Goal: Task Accomplishment & Management: Use online tool/utility

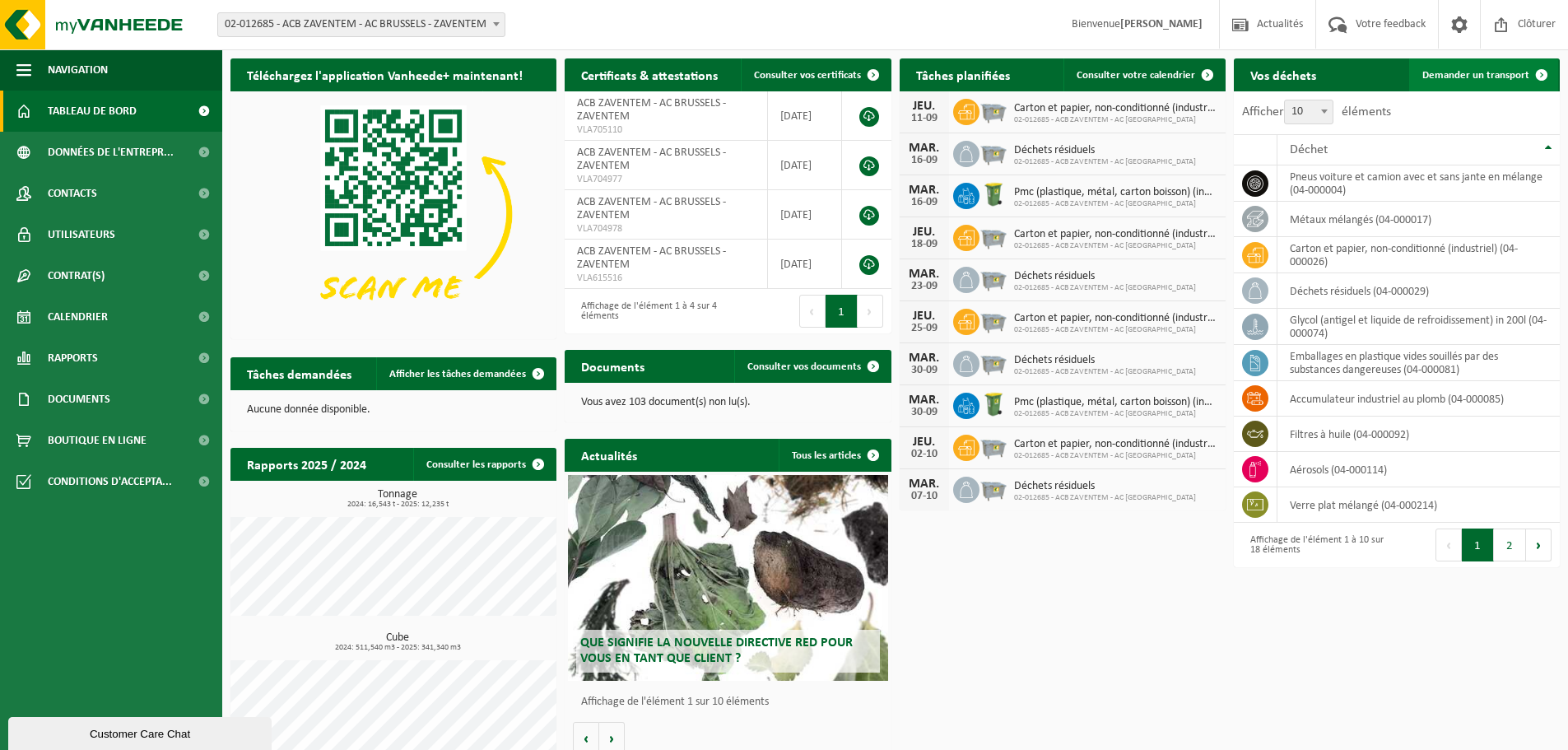
click at [1483, 75] on span "Demander un transport" at bounding box center [1475, 75] width 107 height 11
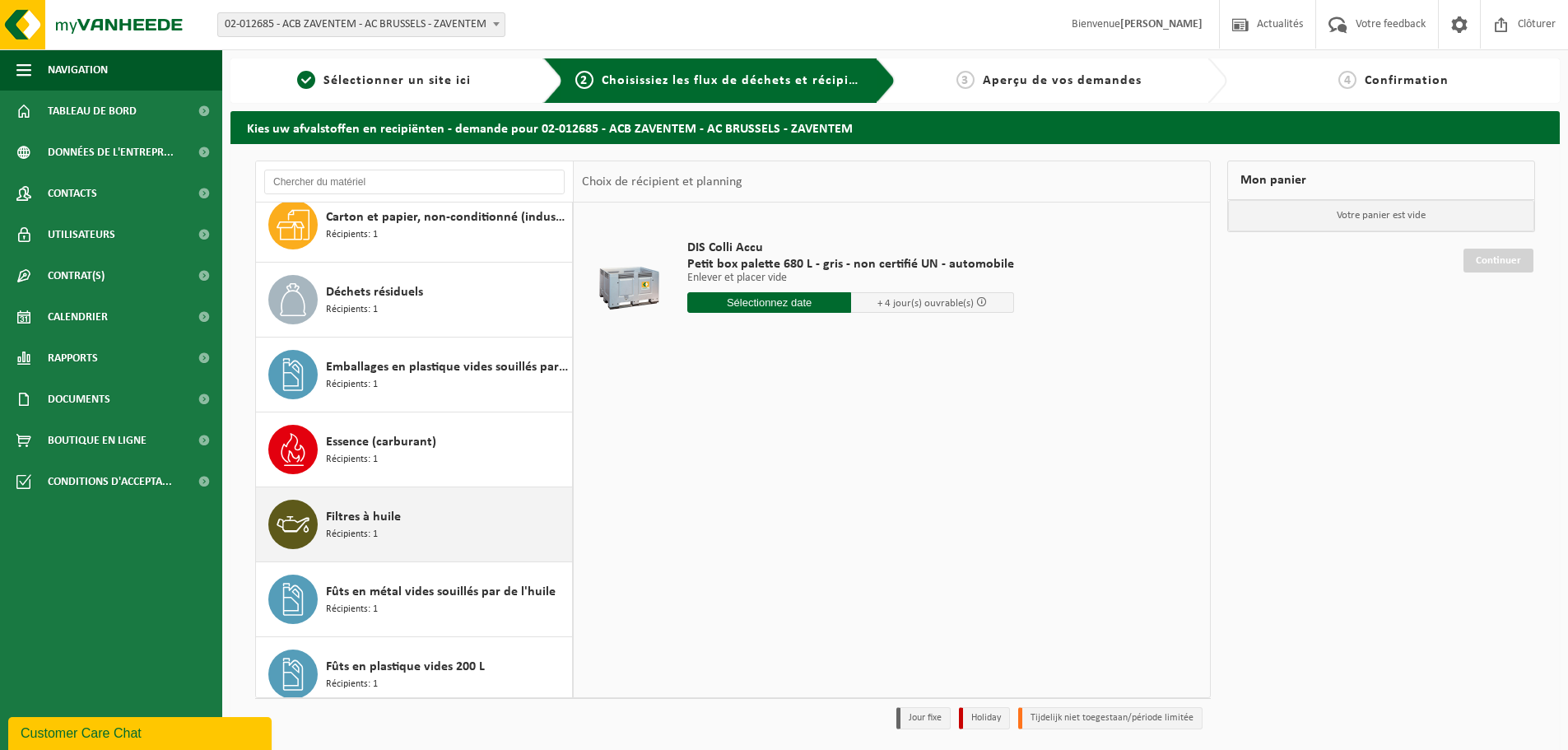
click at [398, 525] on span "Filtres à huile" at bounding box center [364, 517] width 75 height 20
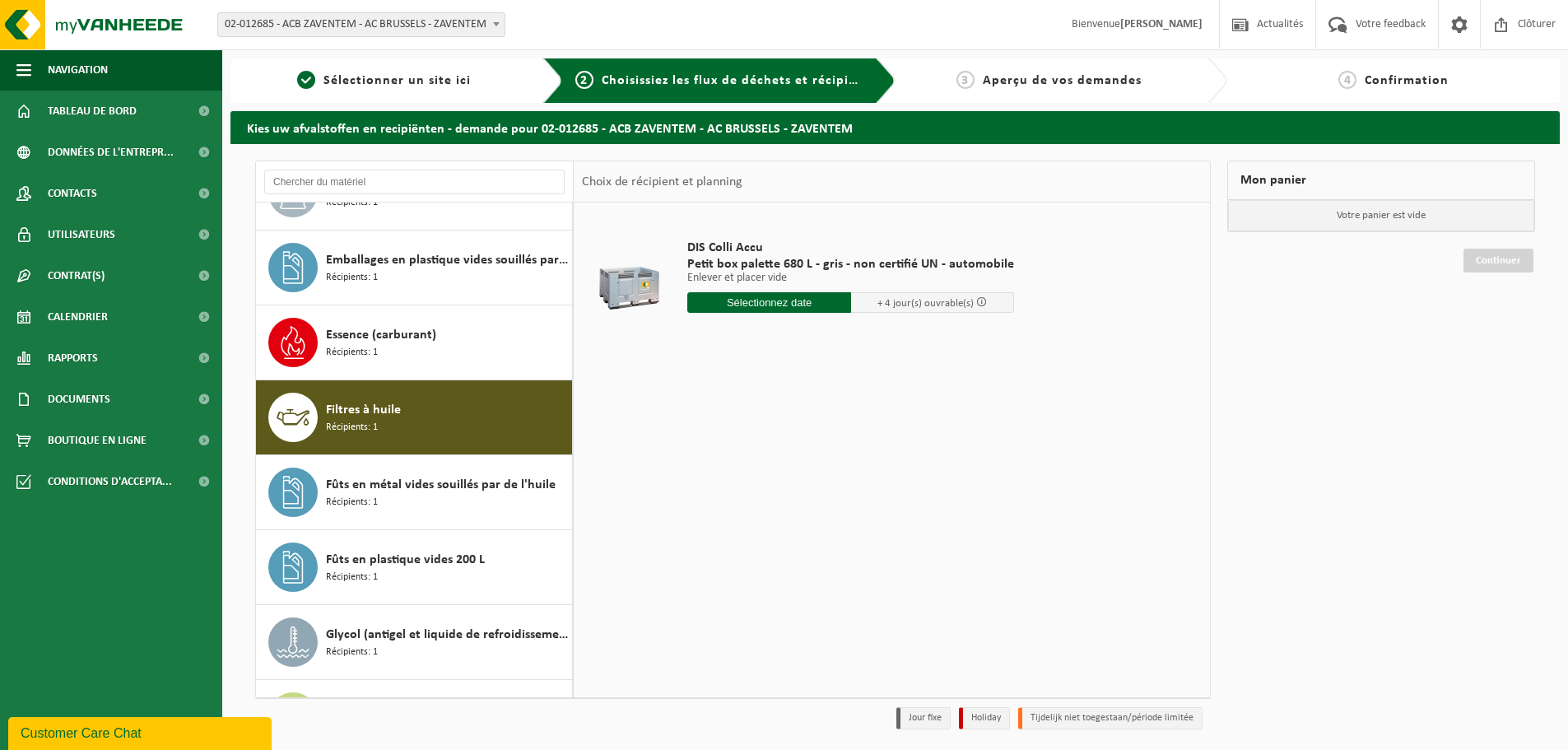
scroll to position [450, 0]
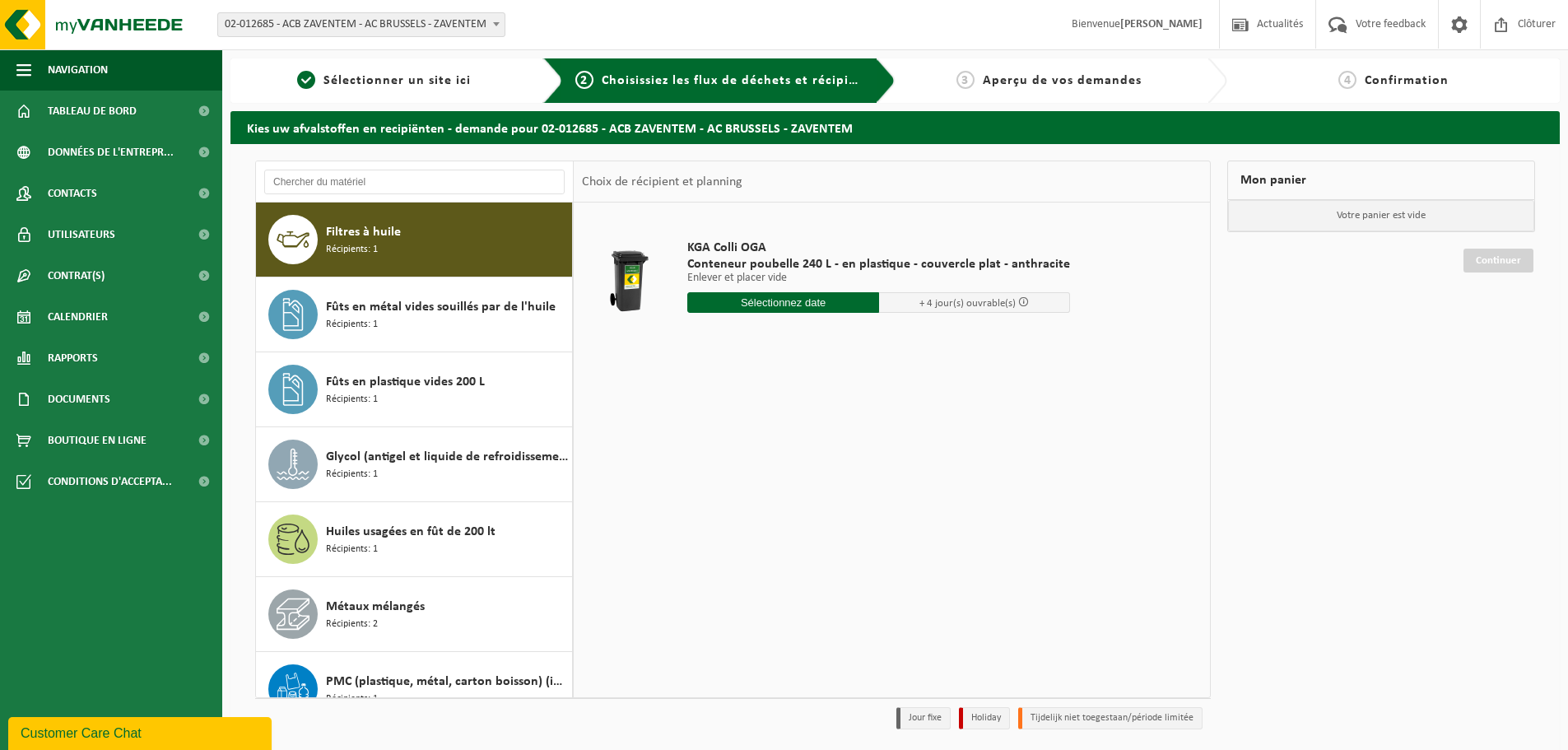
click at [797, 305] on input "text" at bounding box center [783, 302] width 192 height 21
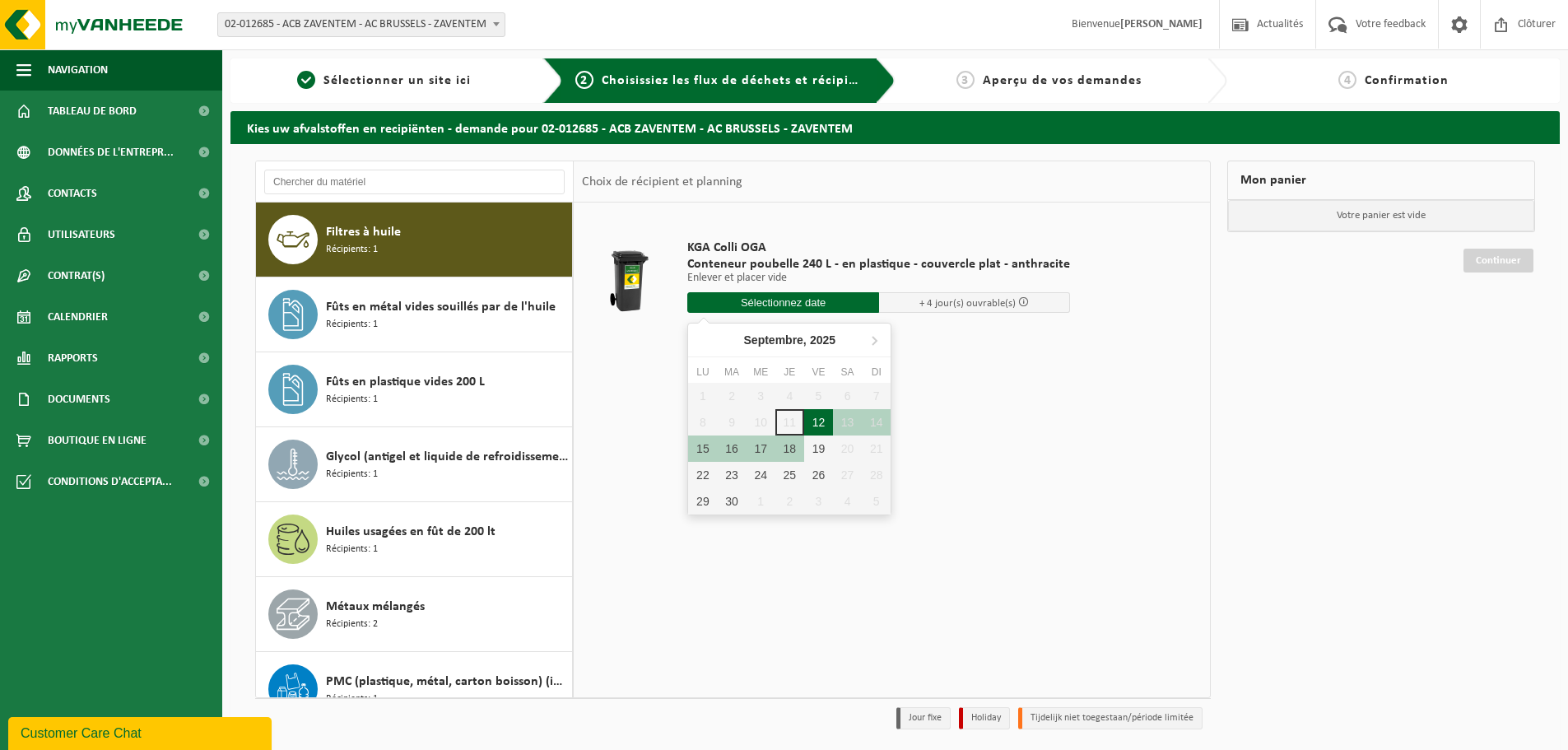
click at [810, 422] on div "12" at bounding box center [818, 422] width 29 height 26
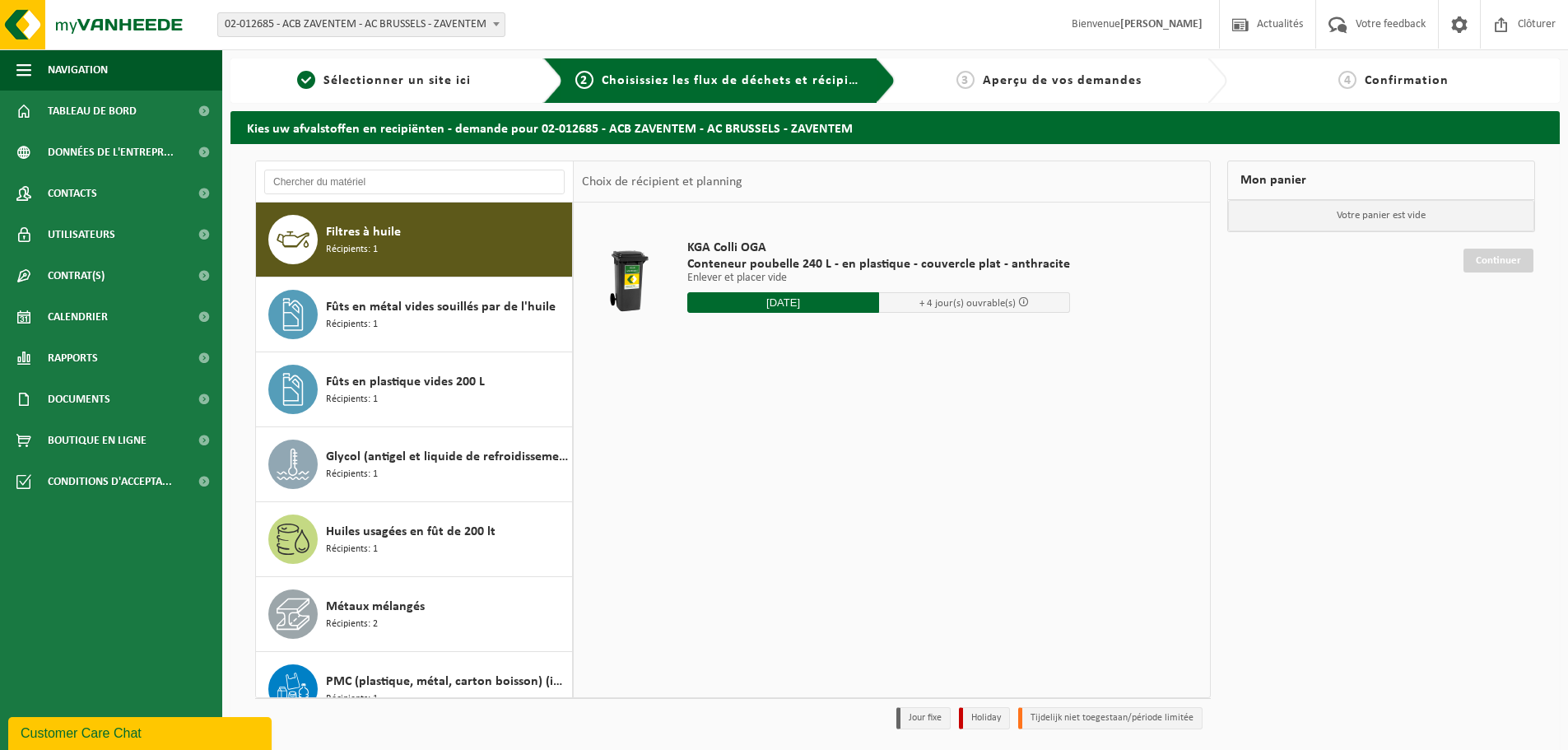
type input "à partir de 2025-09-12"
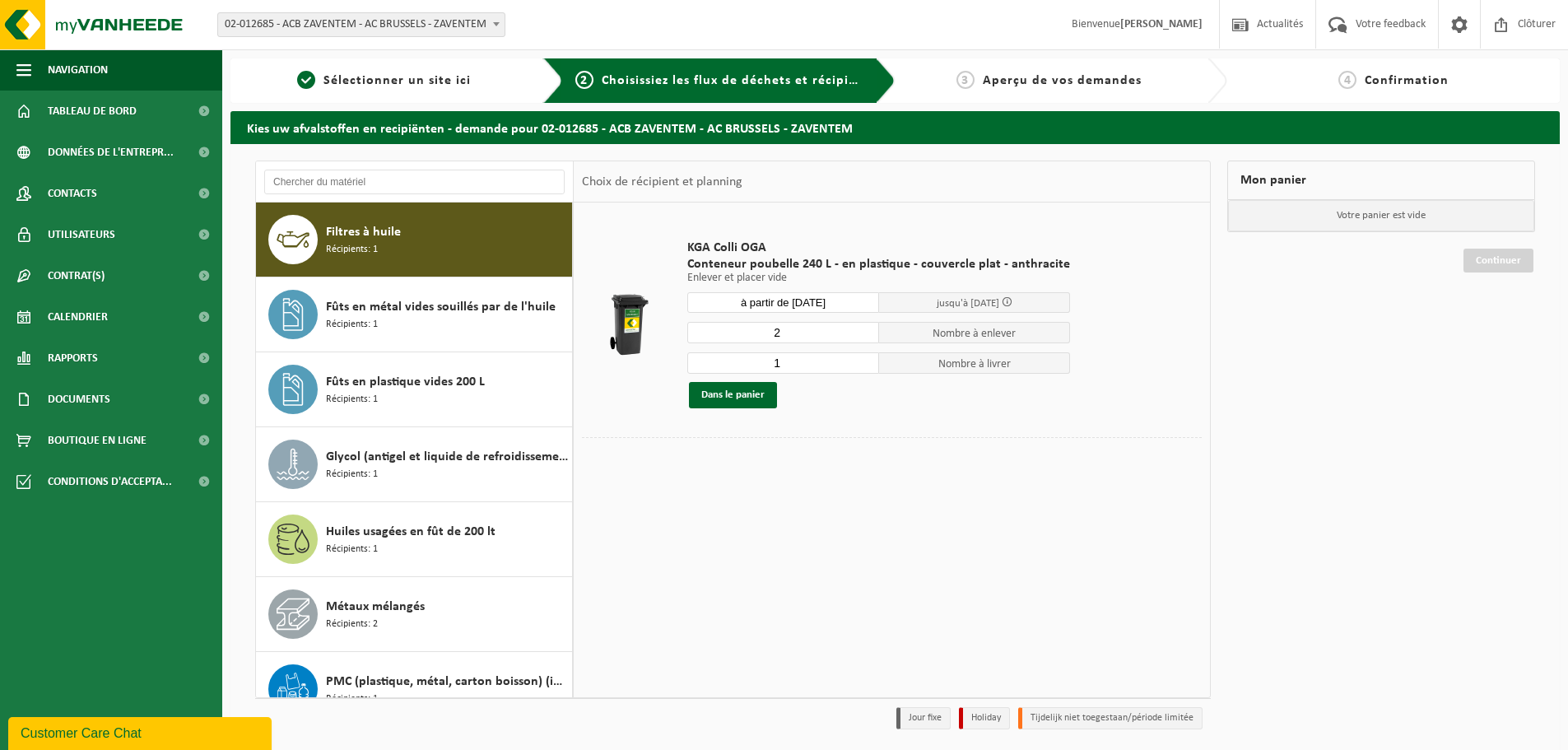
type input "1"
click at [860, 368] on input "1" at bounding box center [783, 363] width 192 height 22
type input "1"
click at [857, 337] on input "1" at bounding box center [783, 332] width 192 height 22
click at [750, 391] on button "Dans le panier" at bounding box center [733, 394] width 88 height 26
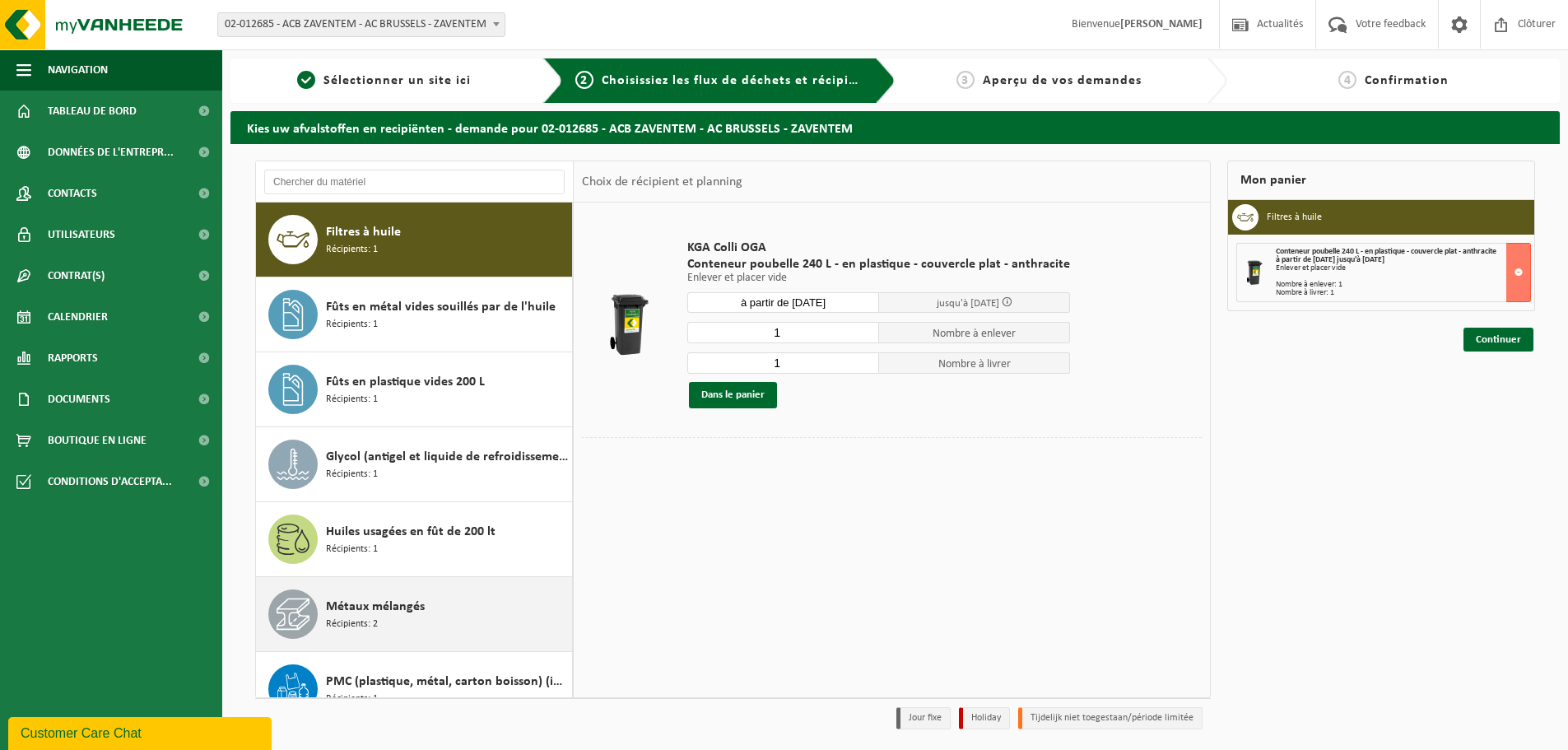
click at [363, 616] on span "Récipients: 2" at bounding box center [352, 624] width 52 height 15
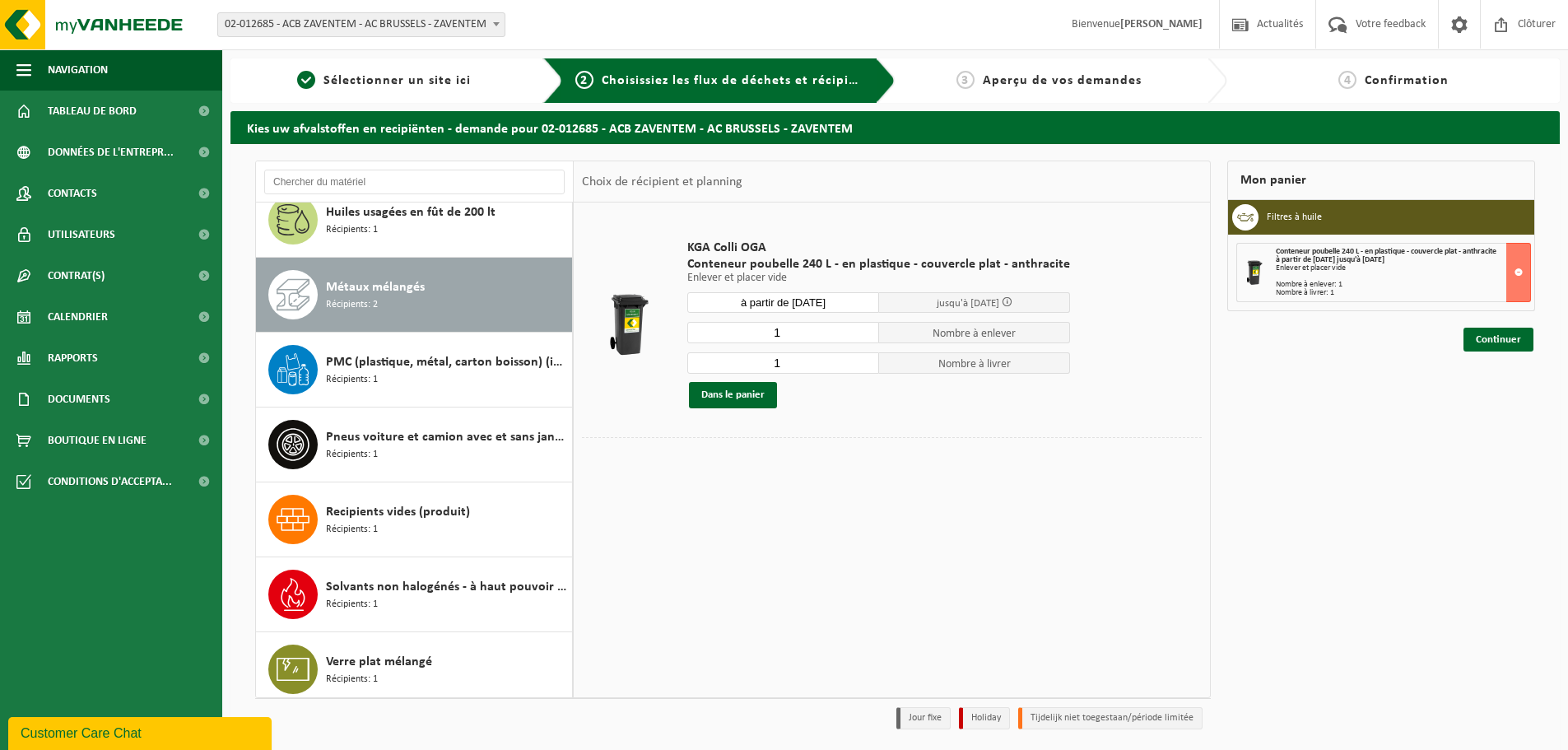
scroll to position [778, 0]
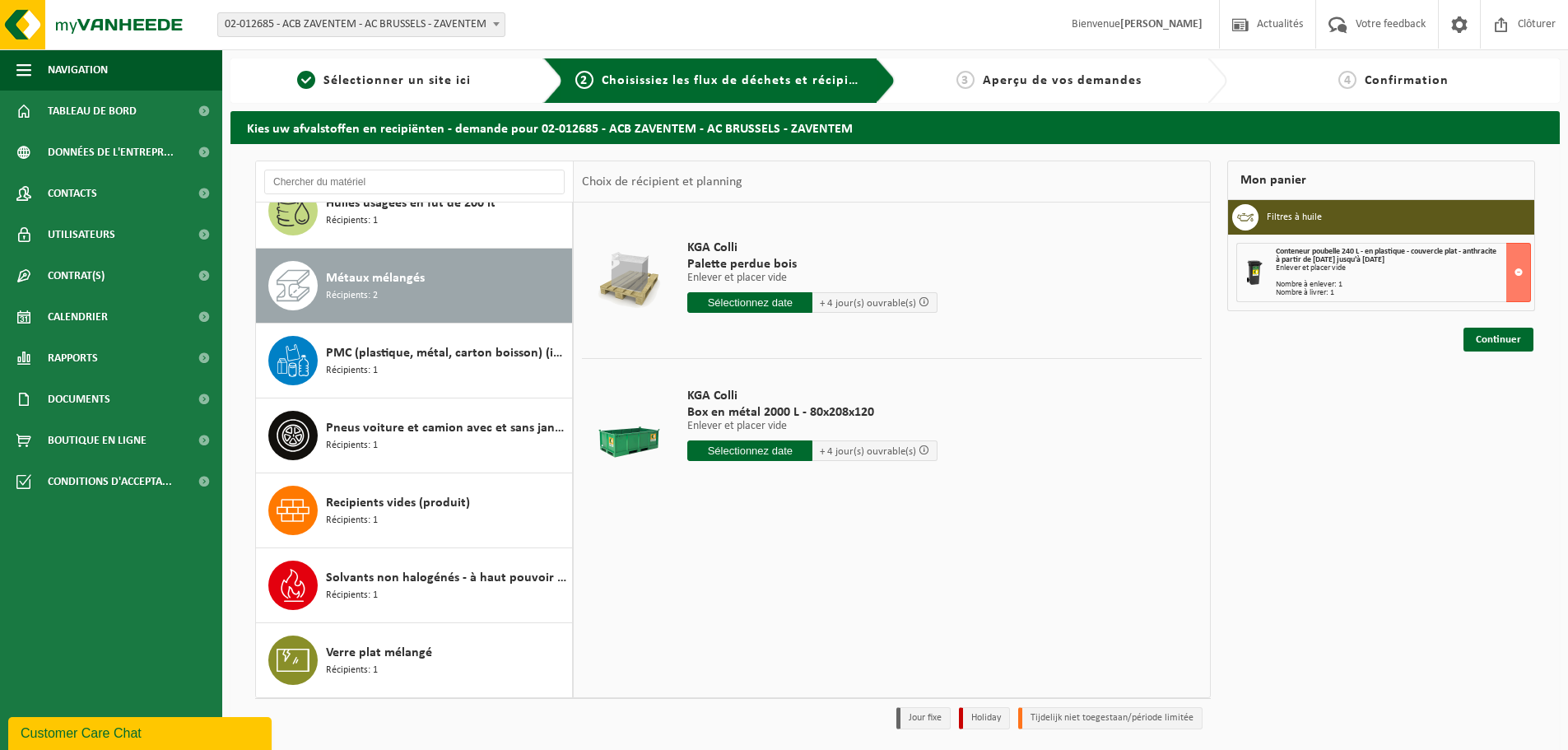
click at [750, 453] on input "text" at bounding box center [750, 451] width 125 height 21
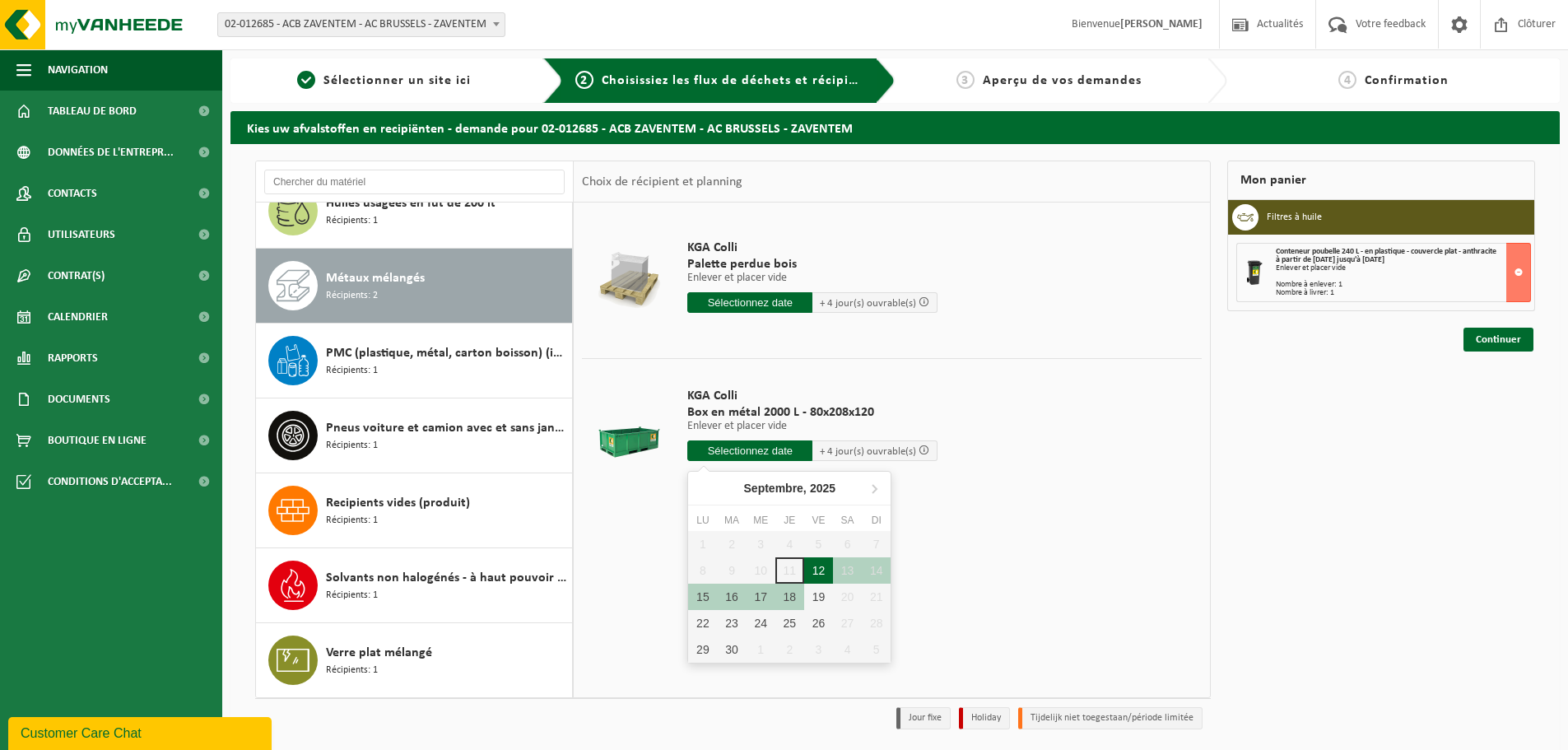
click at [810, 568] on div "12" at bounding box center [818, 570] width 29 height 26
type input "à partir de 2025-09-12"
type input "2025-09-12"
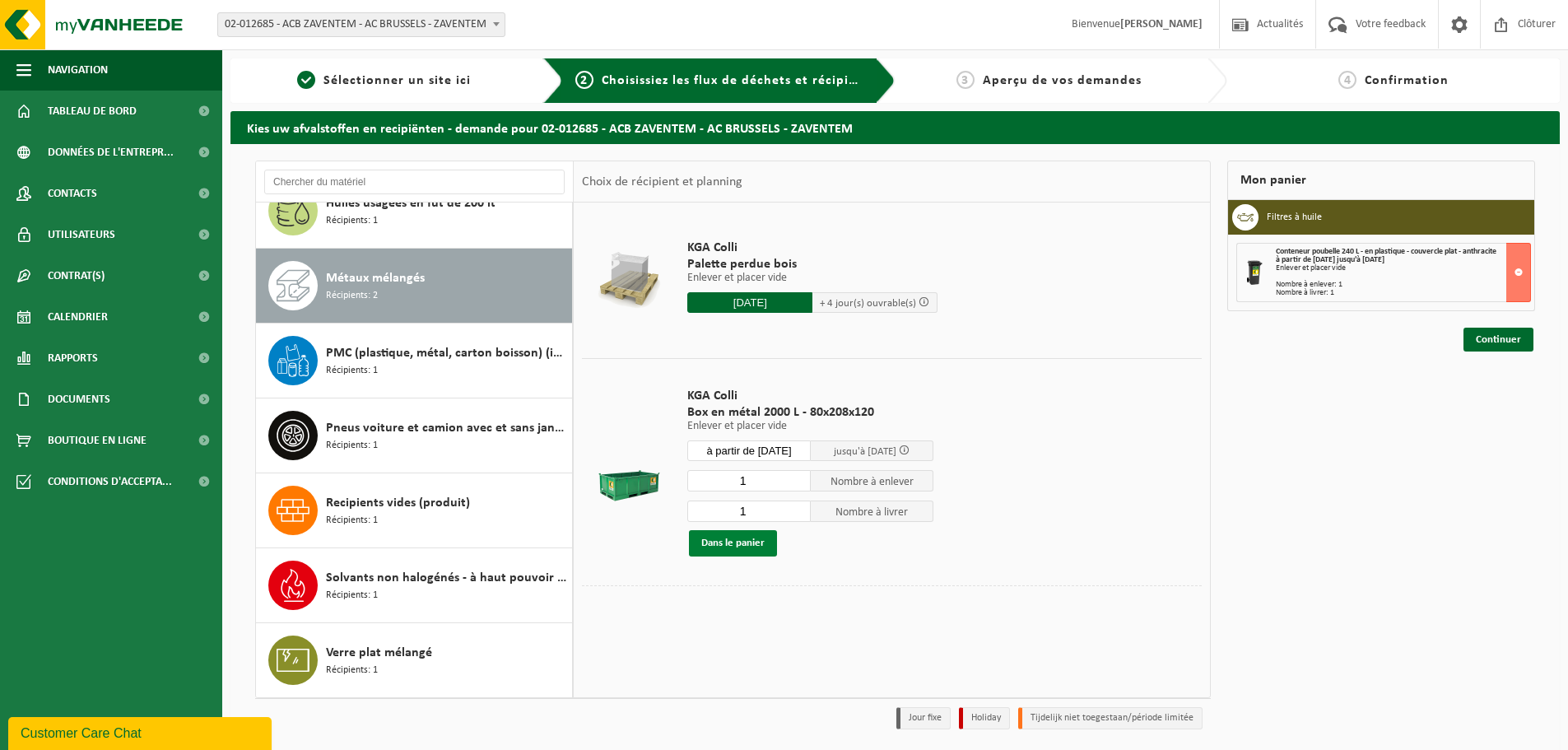
click at [741, 540] on button "Dans le panier" at bounding box center [733, 543] width 88 height 26
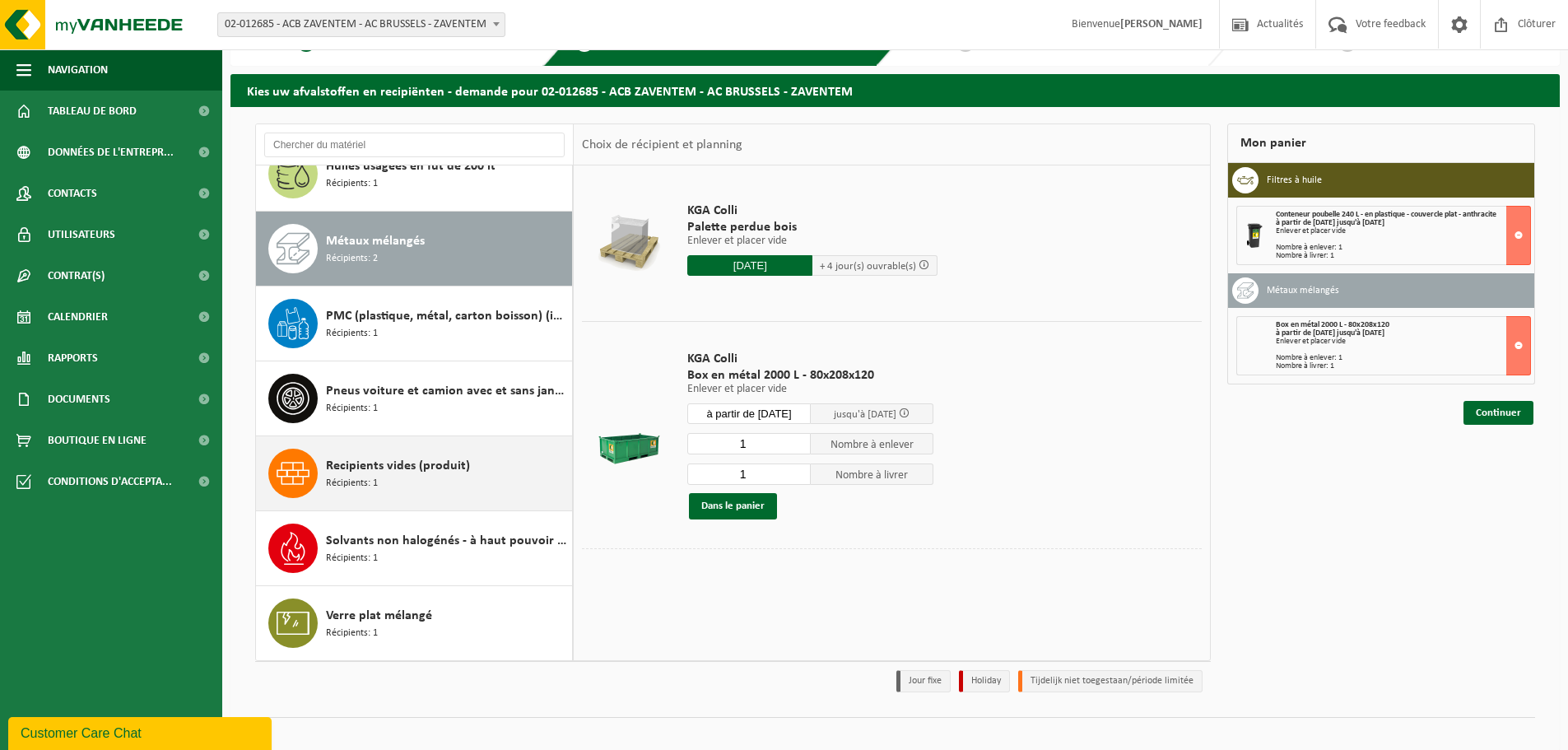
scroll to position [55, 0]
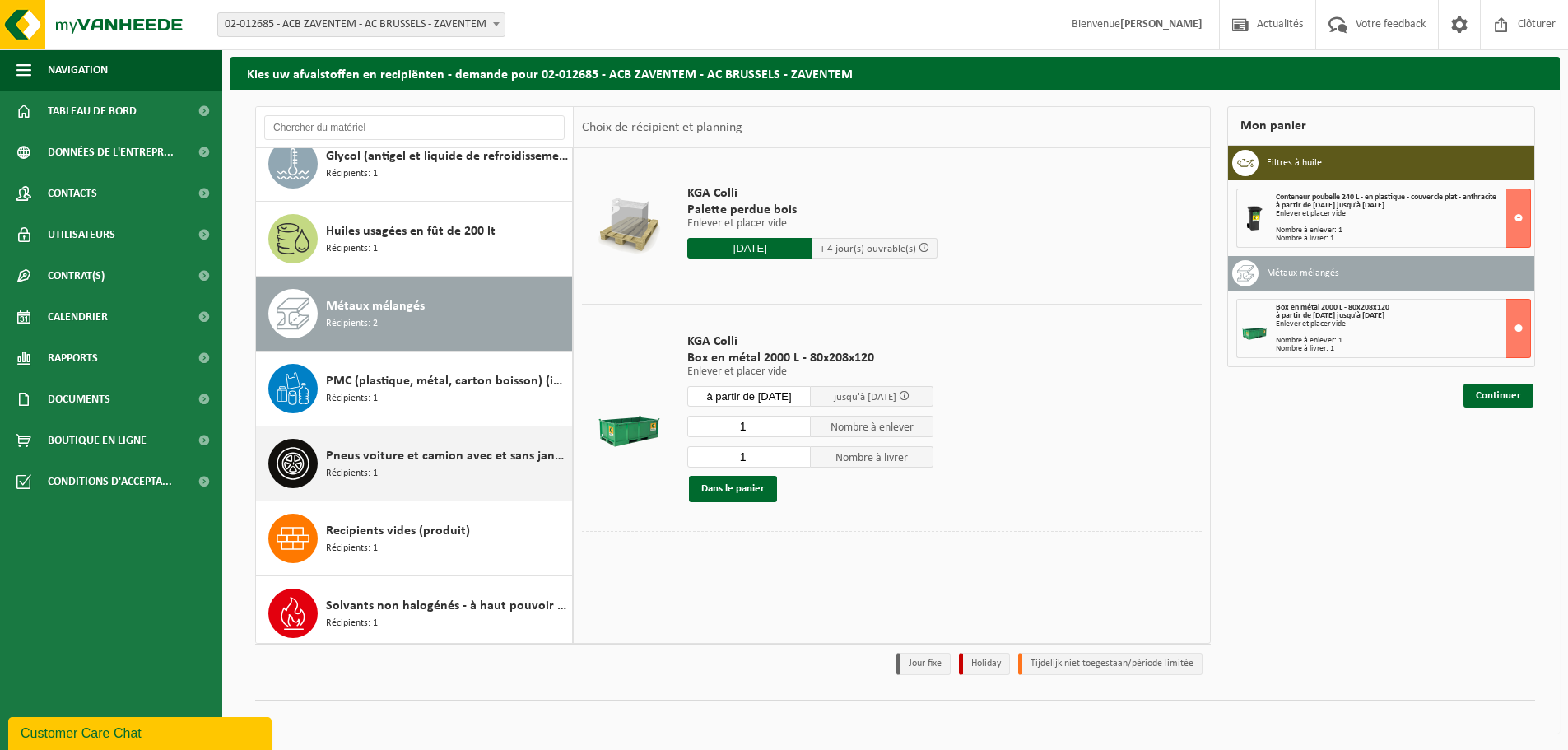
click at [424, 477] on div "Pneus voiture et camion avec et sans jante en mélange Récipients: 1" at bounding box center [447, 463] width 242 height 49
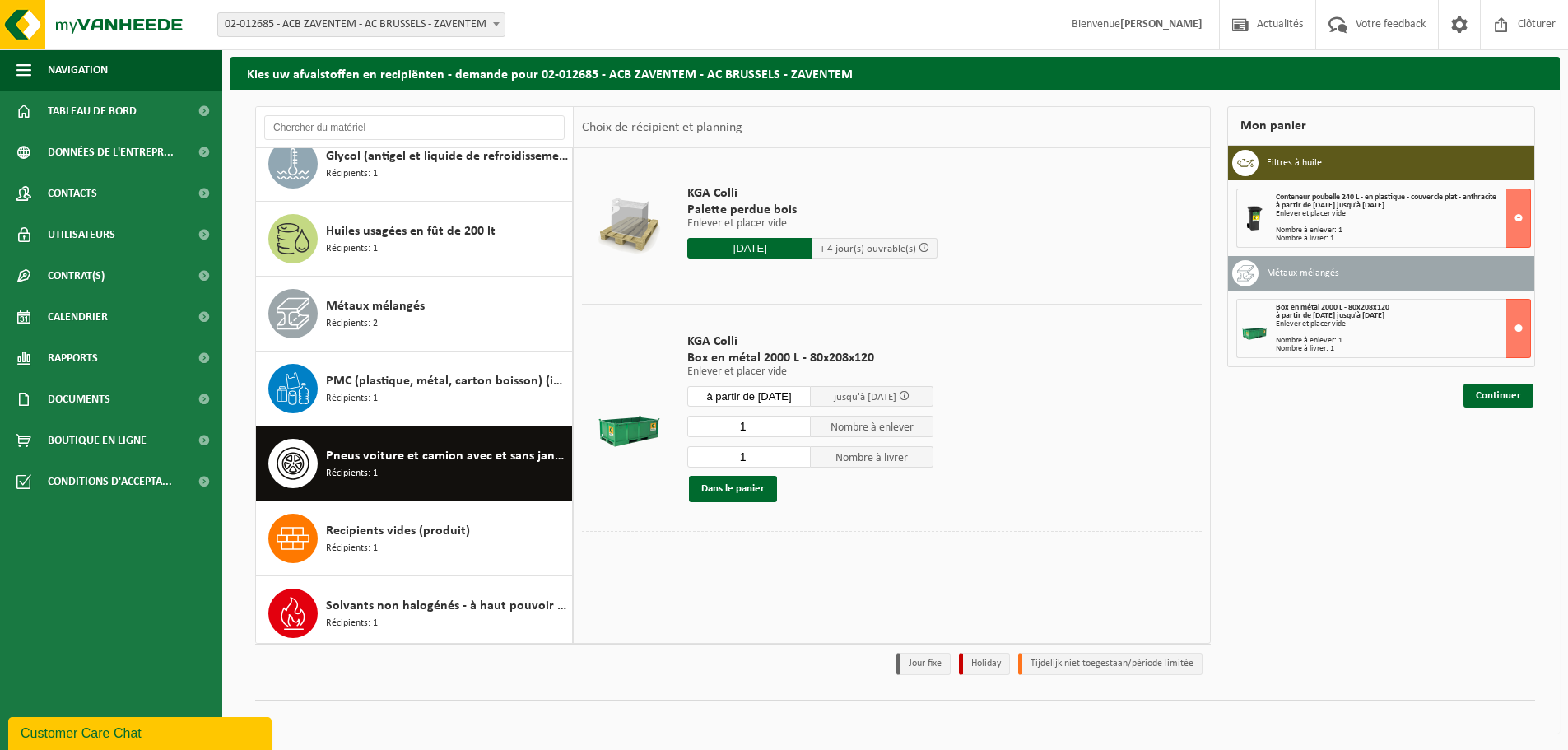
scroll to position [778, 0]
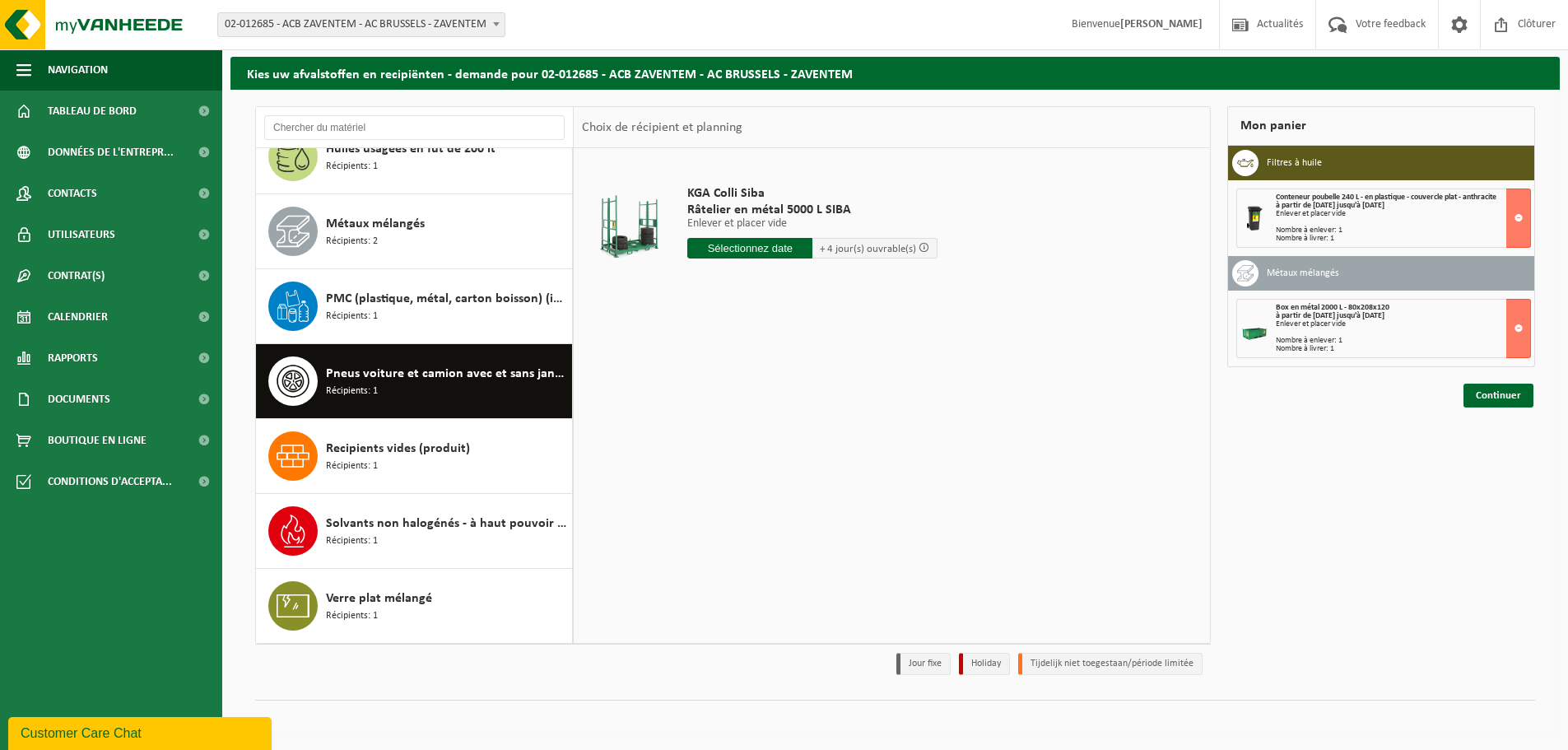
click at [723, 253] on input "text" at bounding box center [750, 248] width 125 height 21
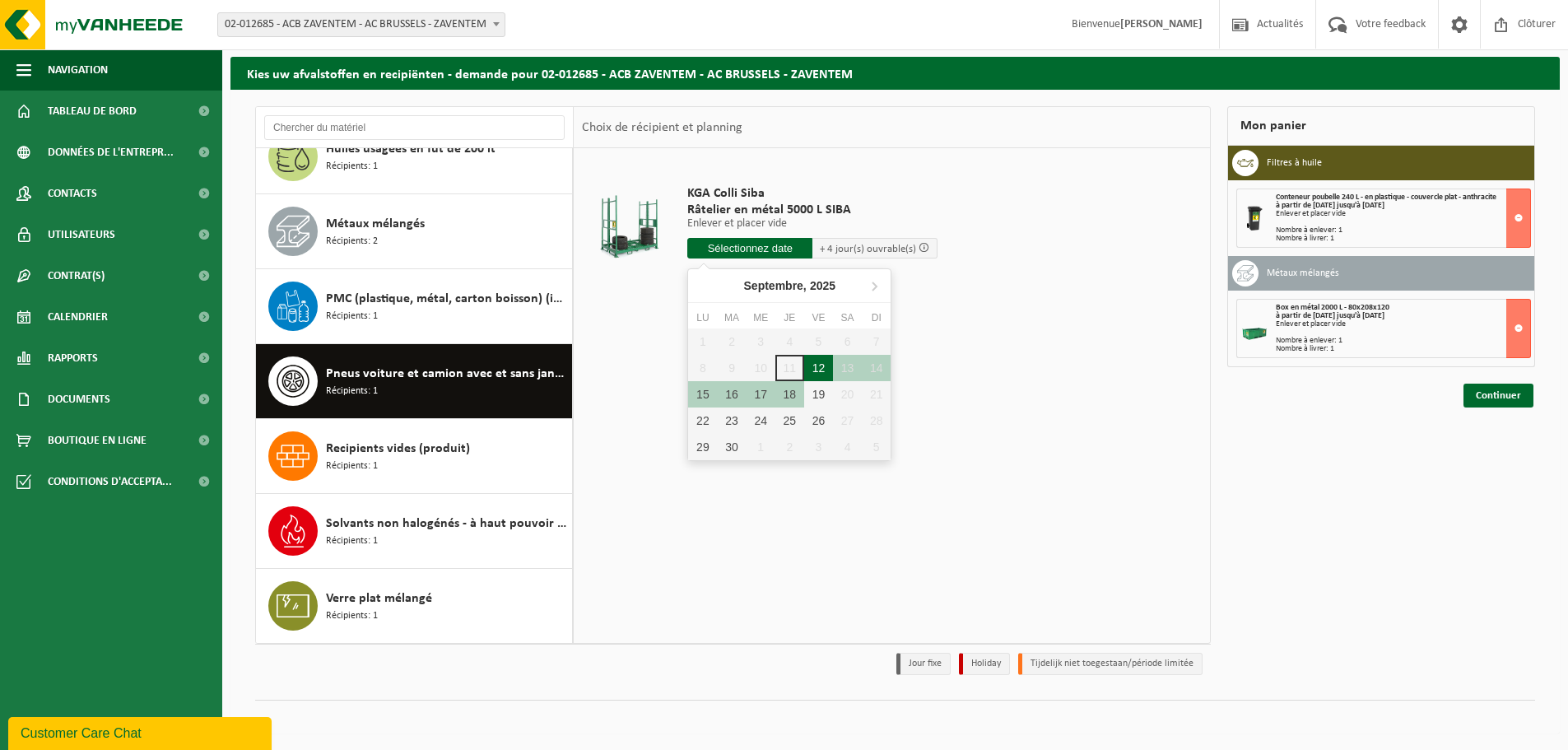
click at [813, 364] on div "12" at bounding box center [818, 367] width 29 height 26
type input "à partir de 2025-09-12"
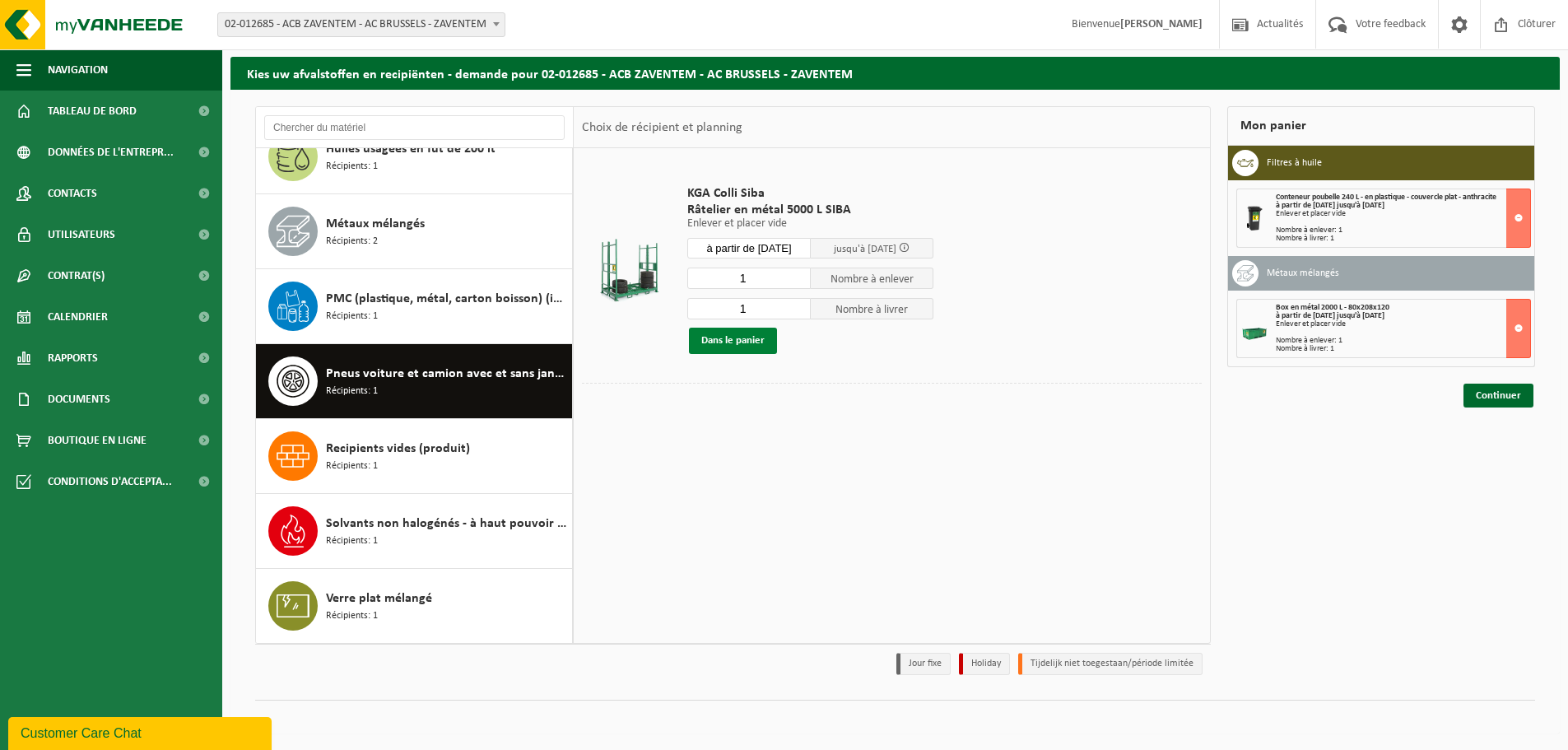
click at [746, 346] on button "Dans le panier" at bounding box center [733, 341] width 88 height 26
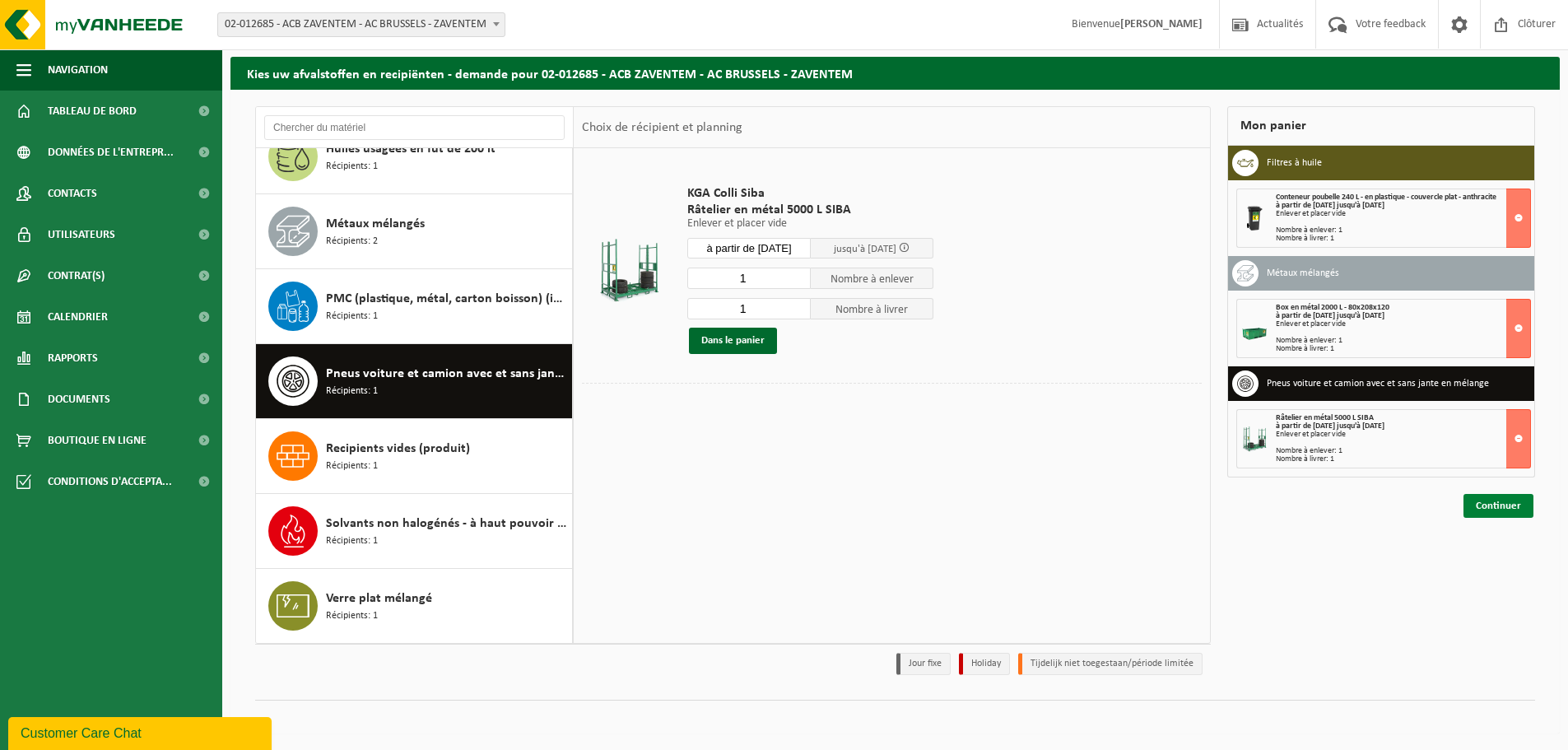
click at [1484, 507] on link "Continuer" at bounding box center [1498, 505] width 70 height 24
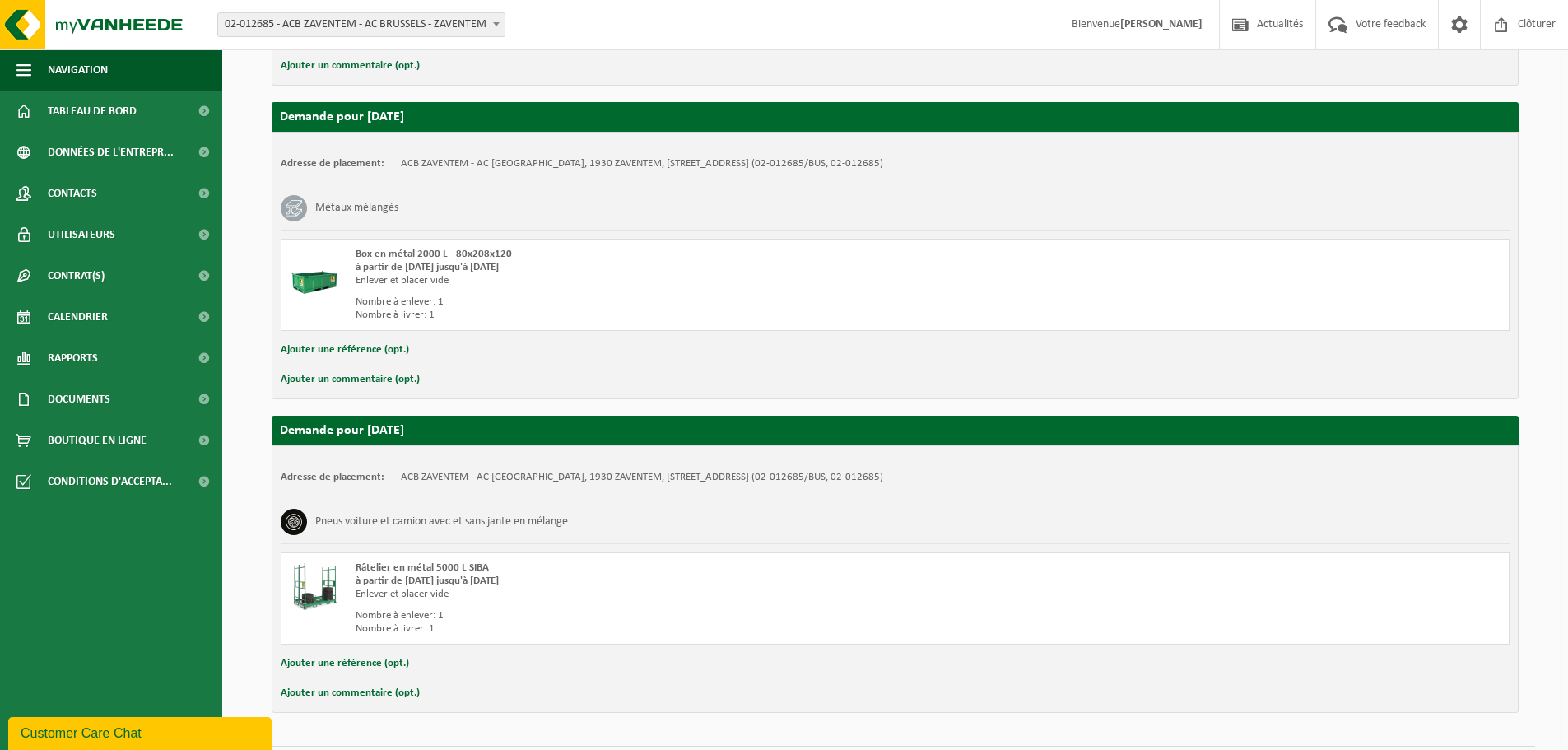
scroll to position [597, 0]
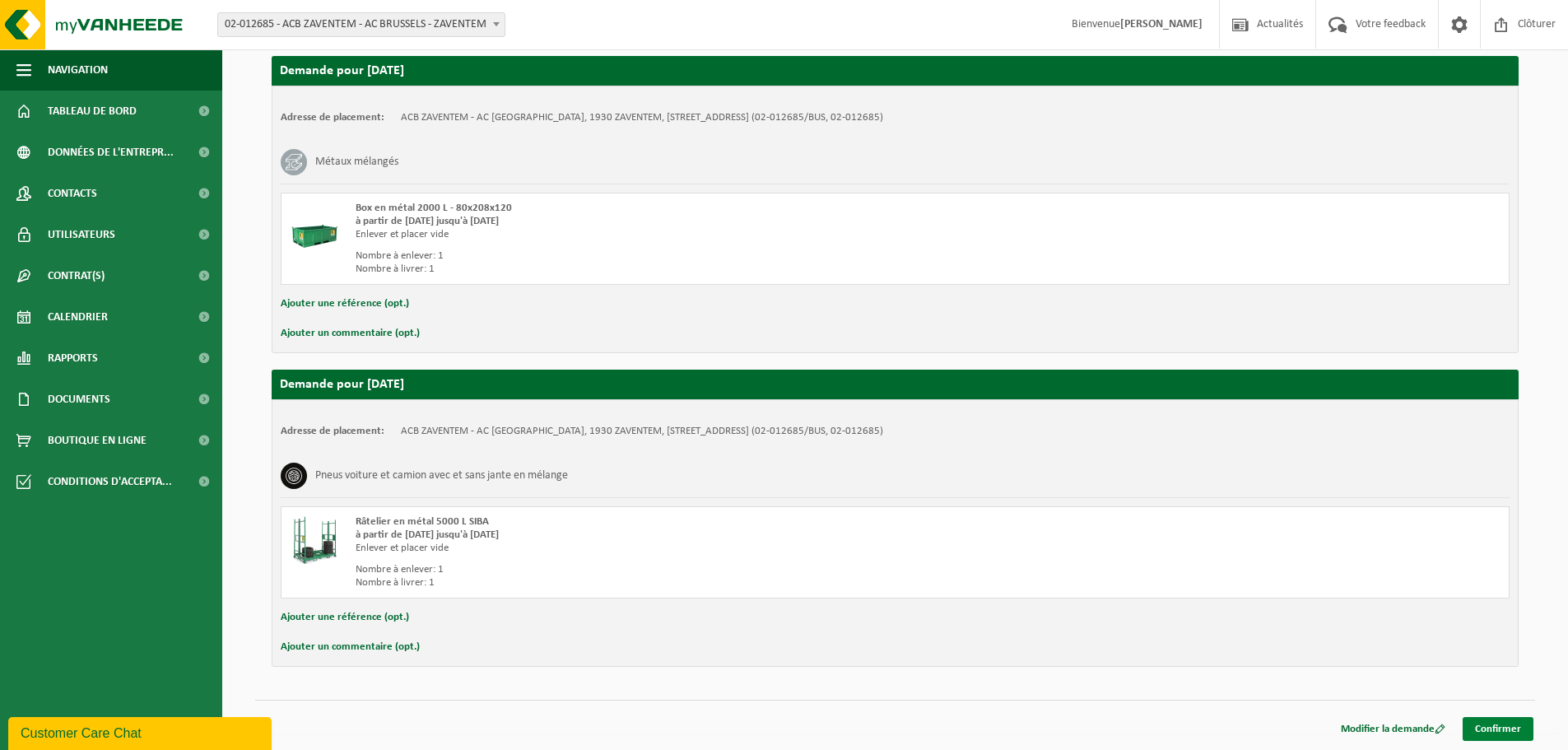
click at [1504, 722] on link "Confirmer" at bounding box center [1497, 728] width 71 height 24
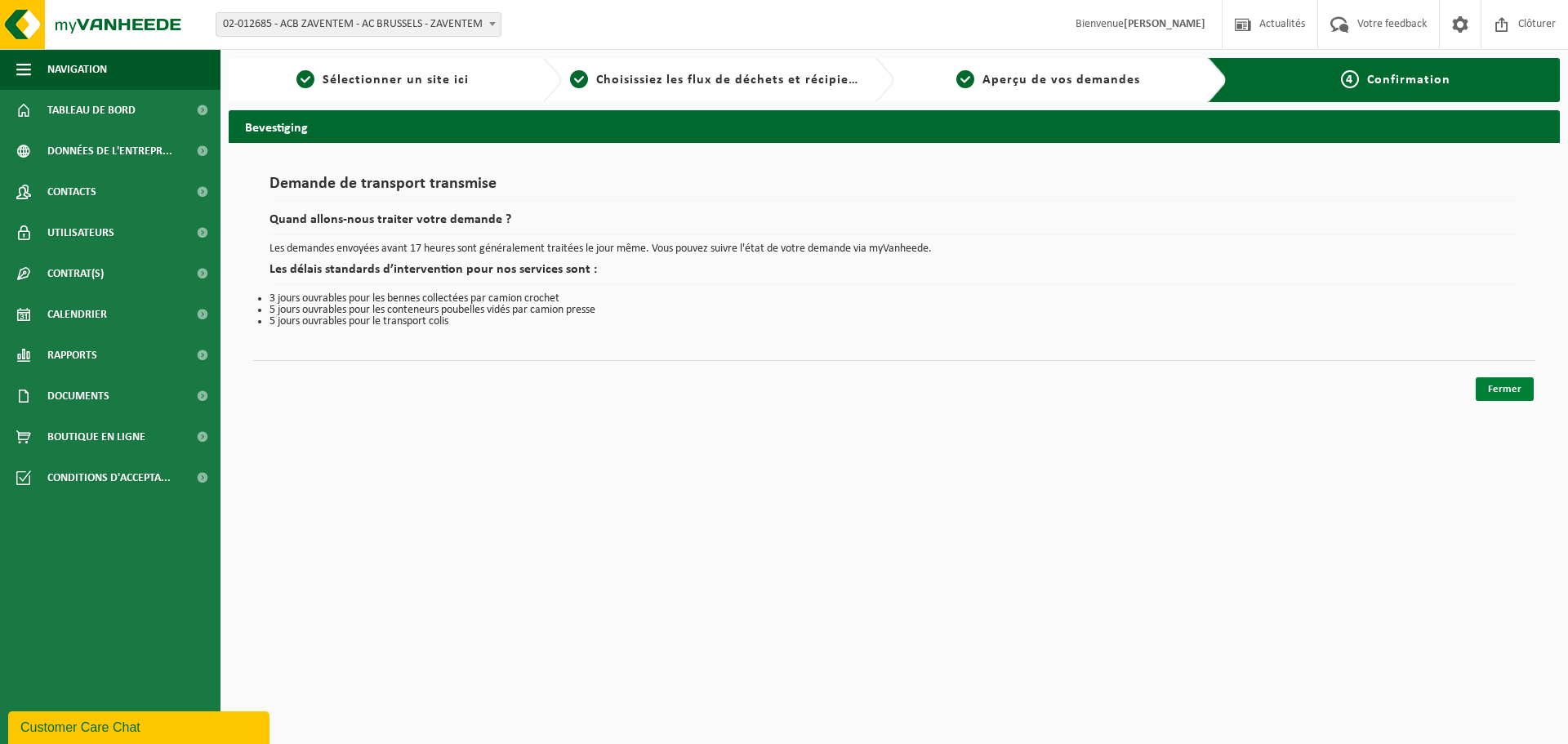
click at [1515, 383] on link "Fermer" at bounding box center [1504, 389] width 58 height 24
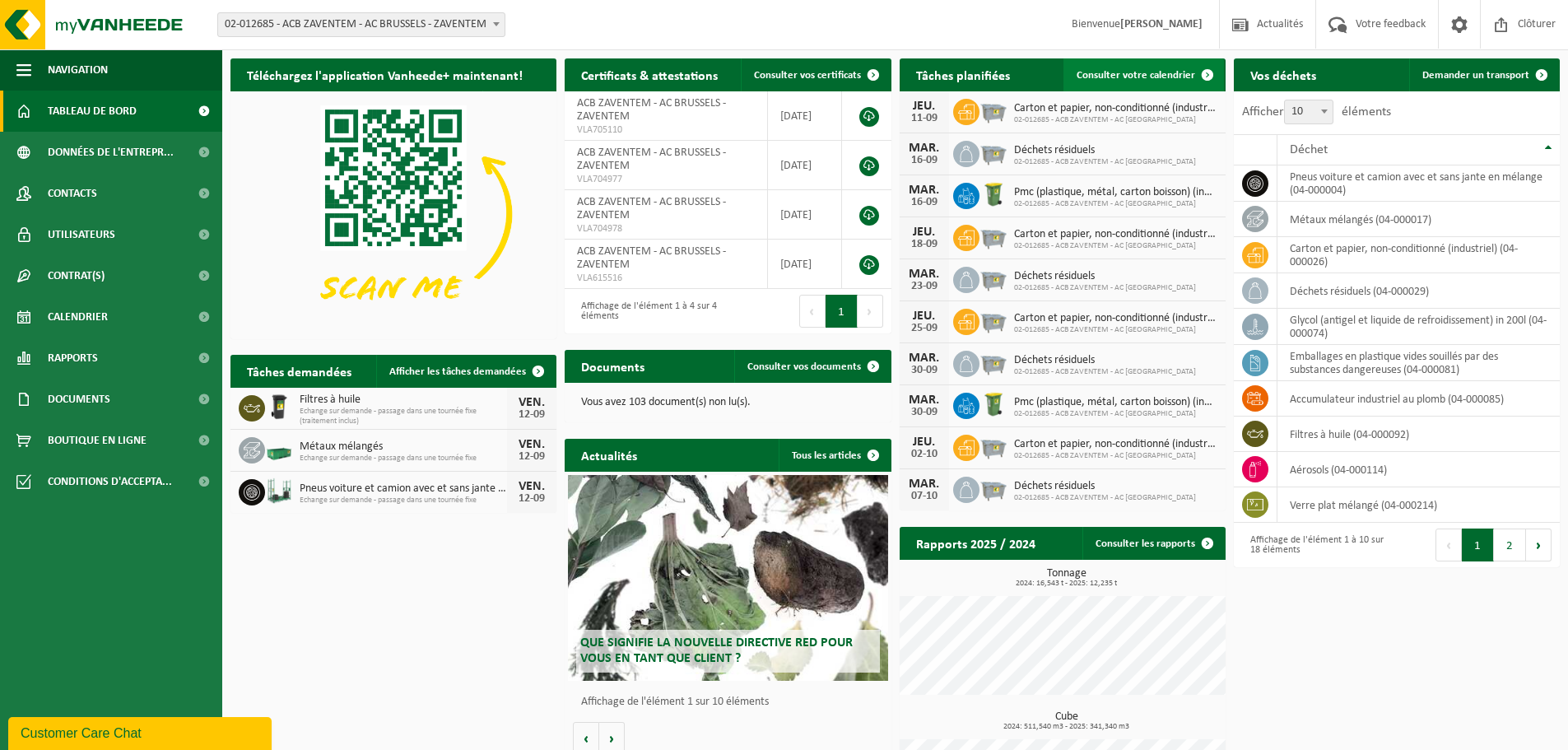
click at [1140, 68] on link "Consulter votre calendrier" at bounding box center [1143, 74] width 160 height 33
